Goal: Information Seeking & Learning: Learn about a topic

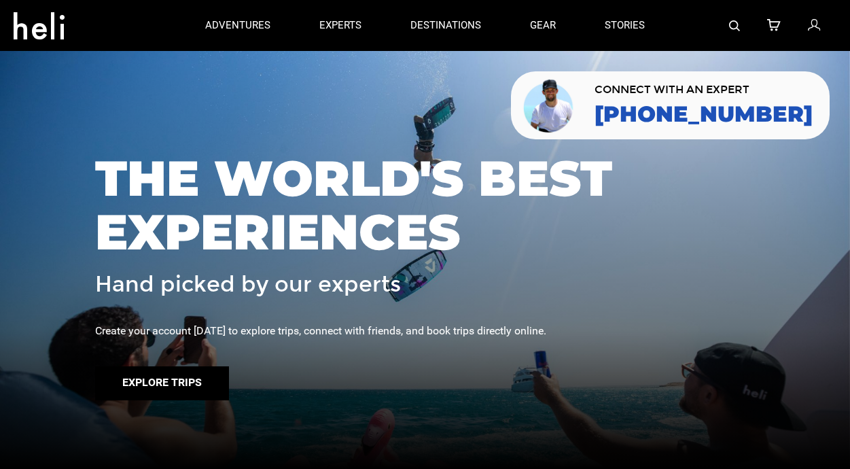
click at [155, 379] on button "Explore Trips" at bounding box center [162, 383] width 134 height 34
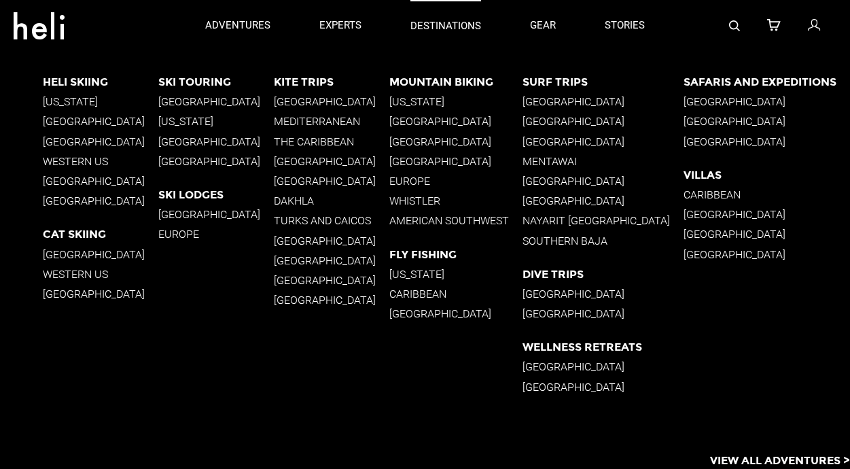
click at [444, 32] on p "destinations" at bounding box center [445, 26] width 71 height 14
click at [707, 144] on p "[GEOGRAPHIC_DATA]" at bounding box center [766, 141] width 166 height 13
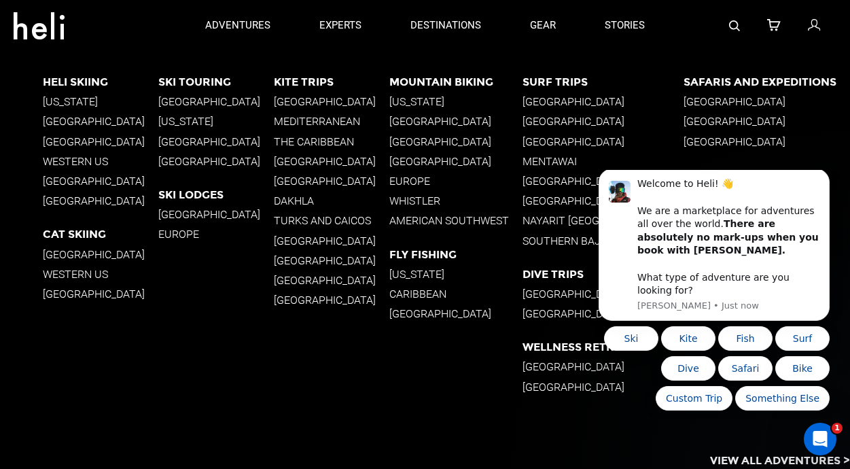
click at [417, 316] on p "[GEOGRAPHIC_DATA]" at bounding box center [455, 313] width 133 height 13
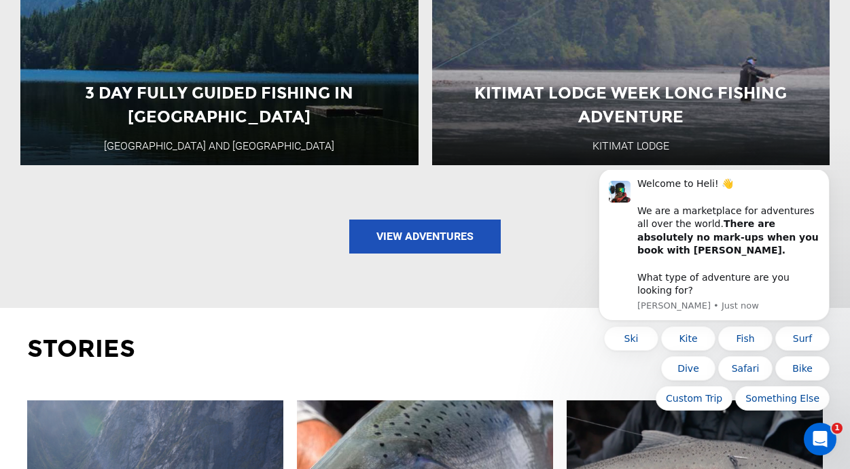
scroll to position [1649, 0]
